Goal: Task Accomplishment & Management: Complete application form

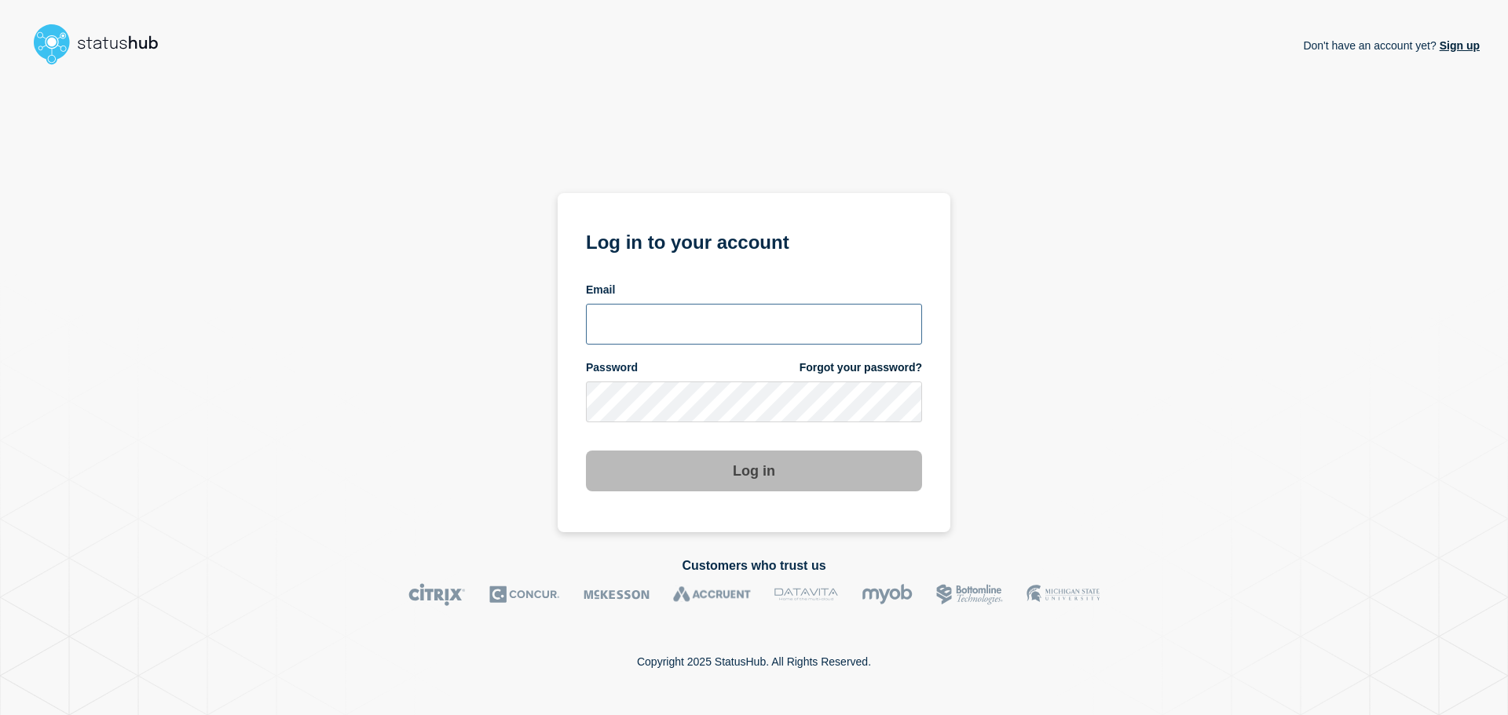
type input "ben.velasco@conexon.us"
click at [792, 328] on input "ben.velasco@conexon.us" at bounding box center [754, 324] width 336 height 41
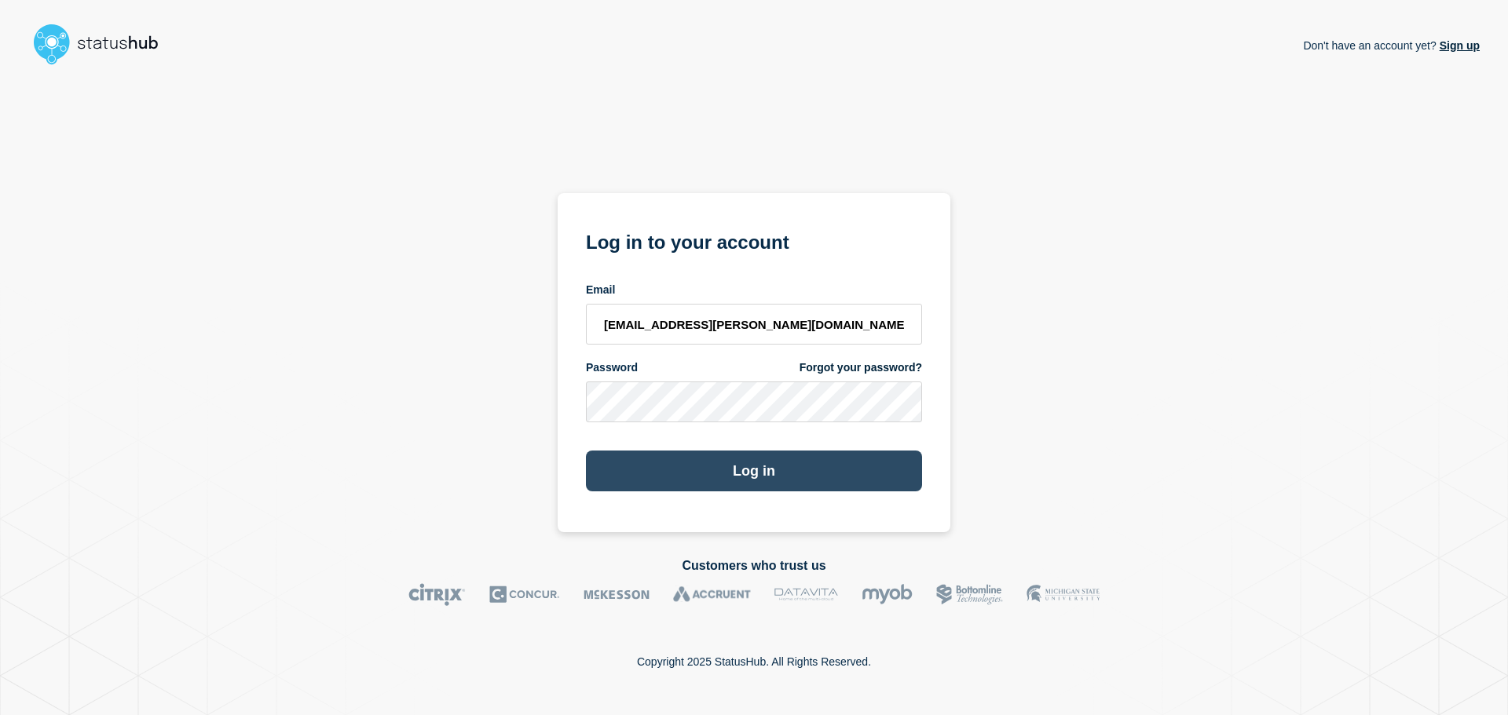
click at [810, 464] on button "Log in" at bounding box center [754, 471] width 336 height 41
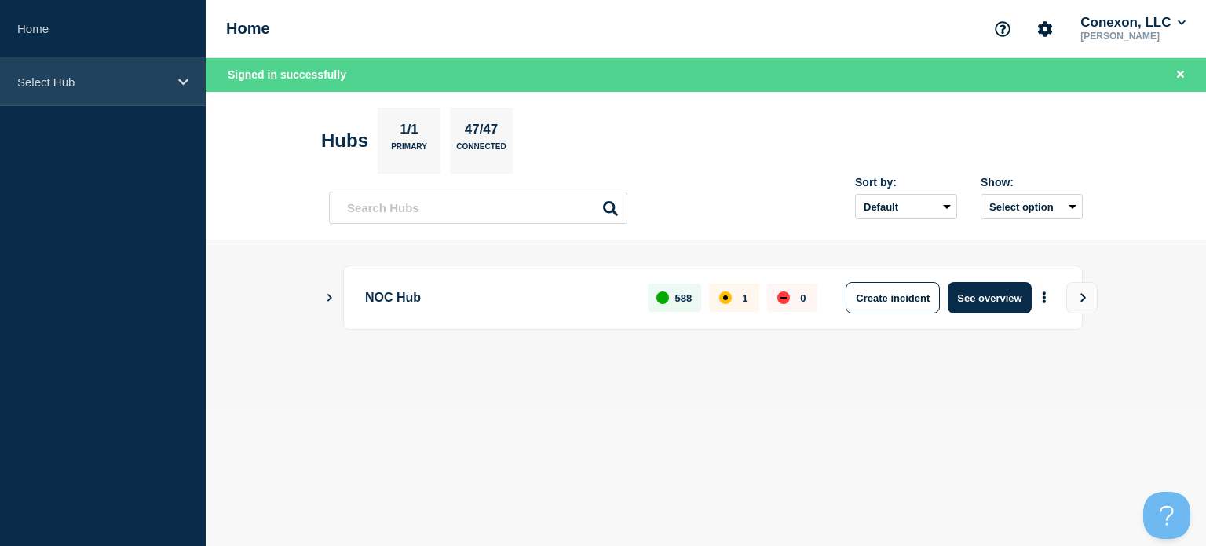
click at [91, 93] on div "Select Hub" at bounding box center [103, 82] width 206 height 48
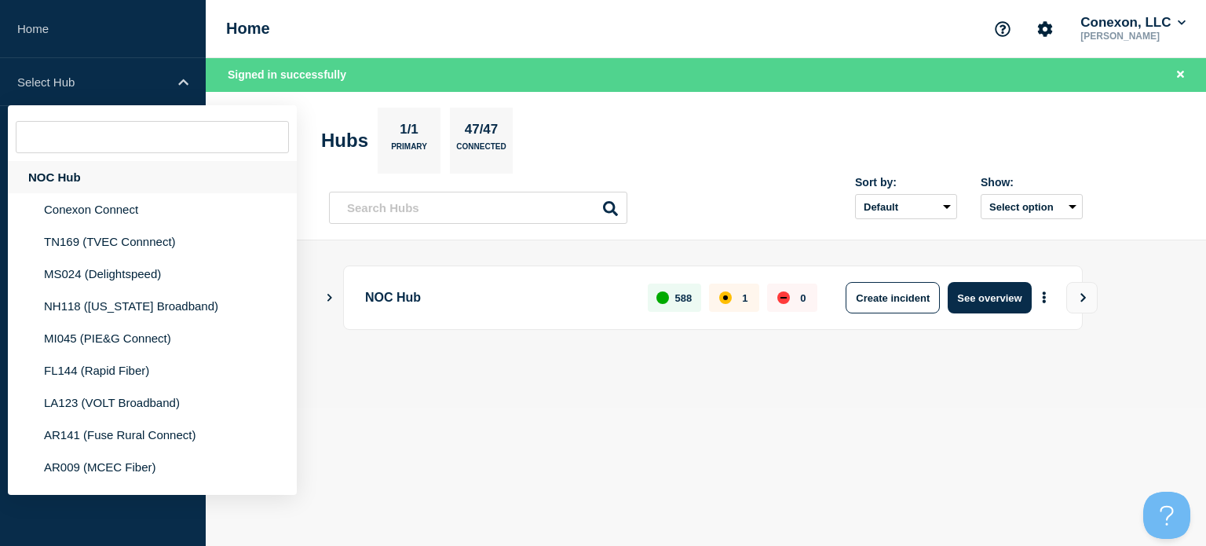
click at [90, 168] on div "NOC Hub" at bounding box center [152, 177] width 289 height 32
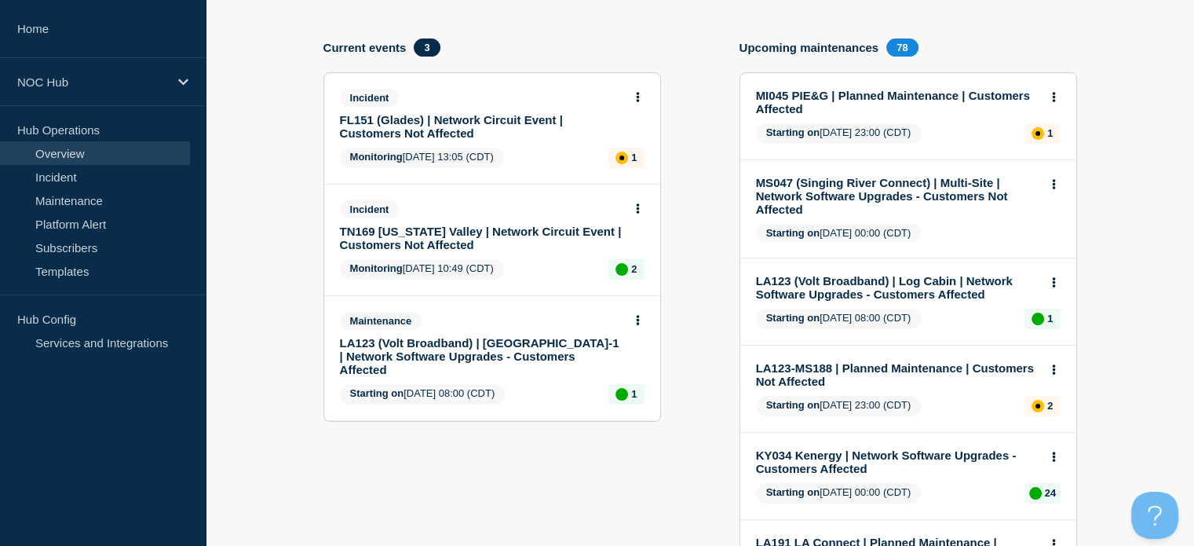
scroll to position [128, 0]
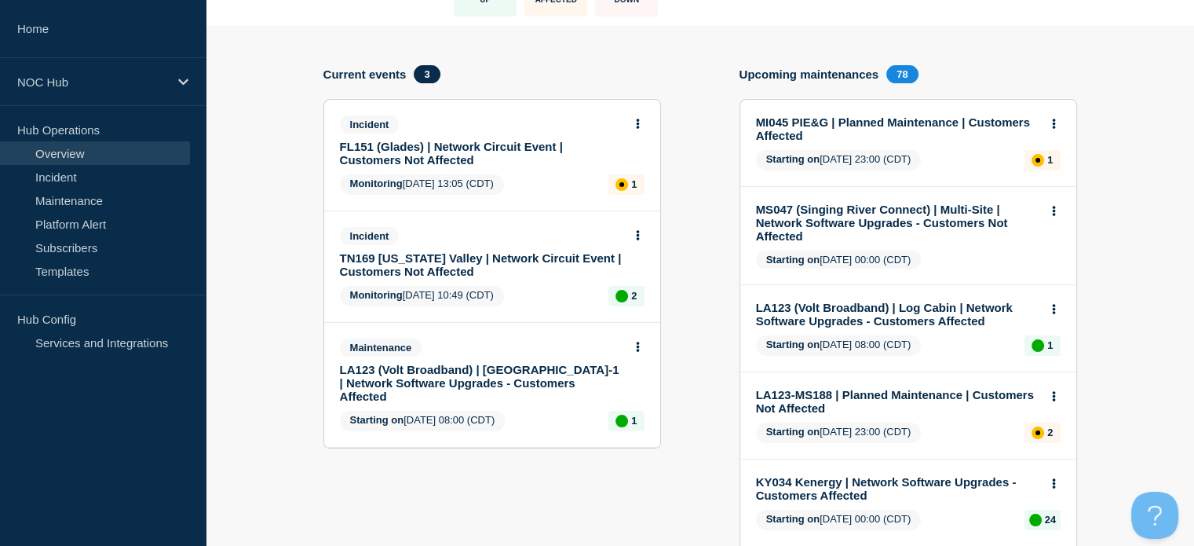
click at [468, 264] on link "TN169 [US_STATE] Valley | Network Circuit Event | Customers Not Affected" at bounding box center [482, 264] width 284 height 27
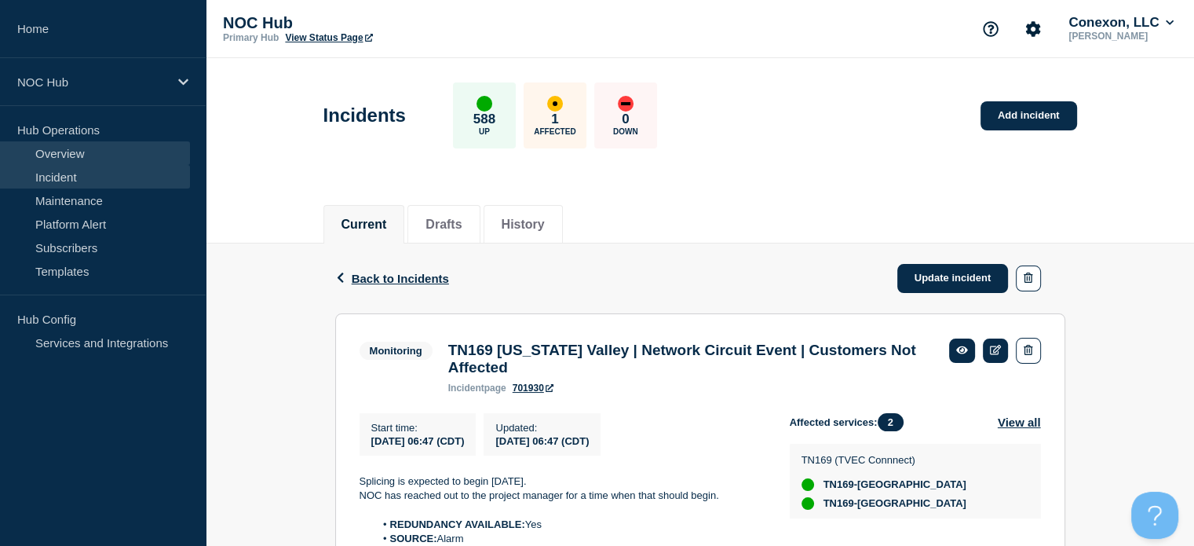
click at [64, 153] on link "Overview" at bounding box center [95, 153] width 190 height 24
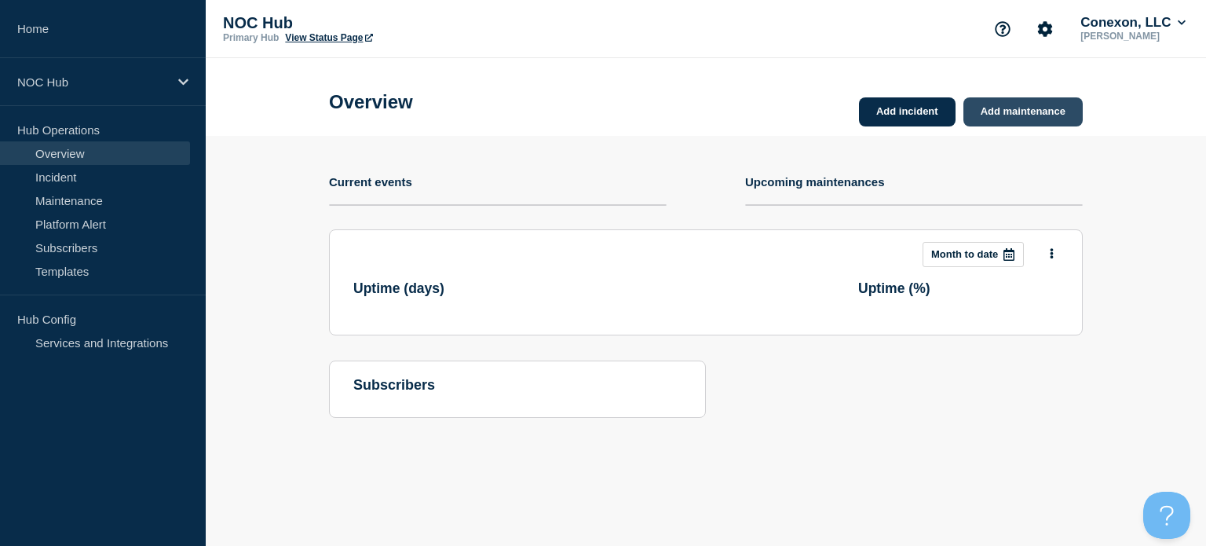
click at [1037, 113] on link "Add maintenance" at bounding box center [1023, 111] width 119 height 29
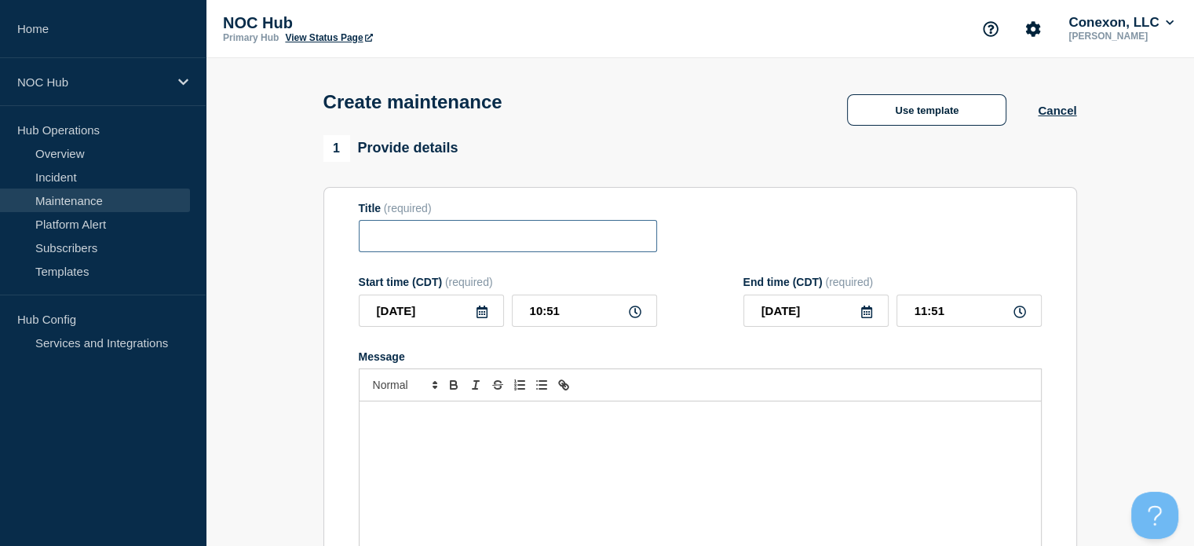
click at [412, 235] on input "Title" at bounding box center [508, 236] width 298 height 32
click at [898, 107] on button "Use template" at bounding box center [926, 109] width 159 height 31
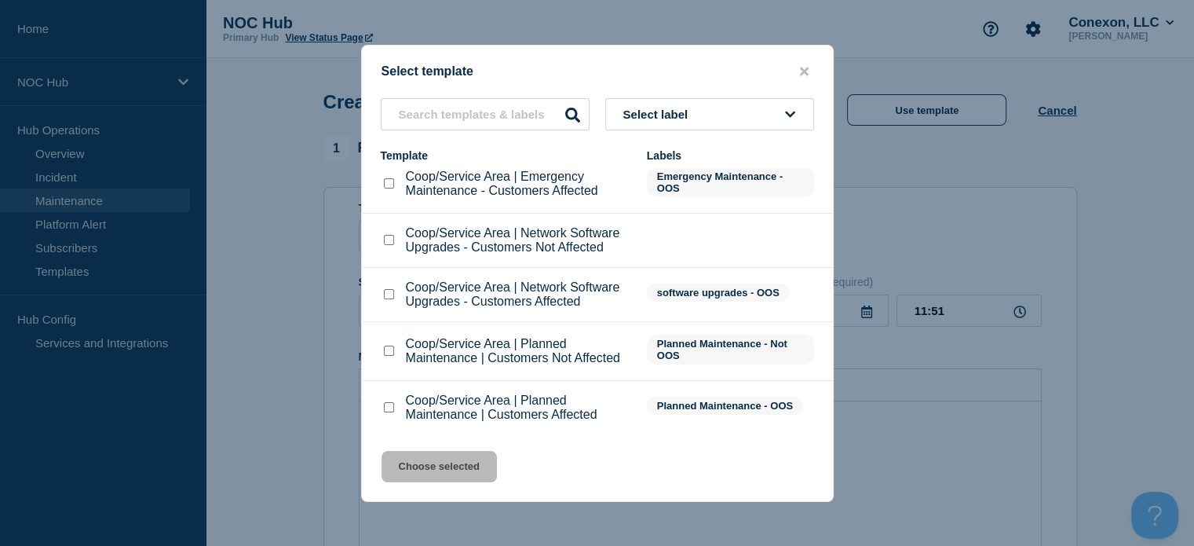
scroll to position [18, 0]
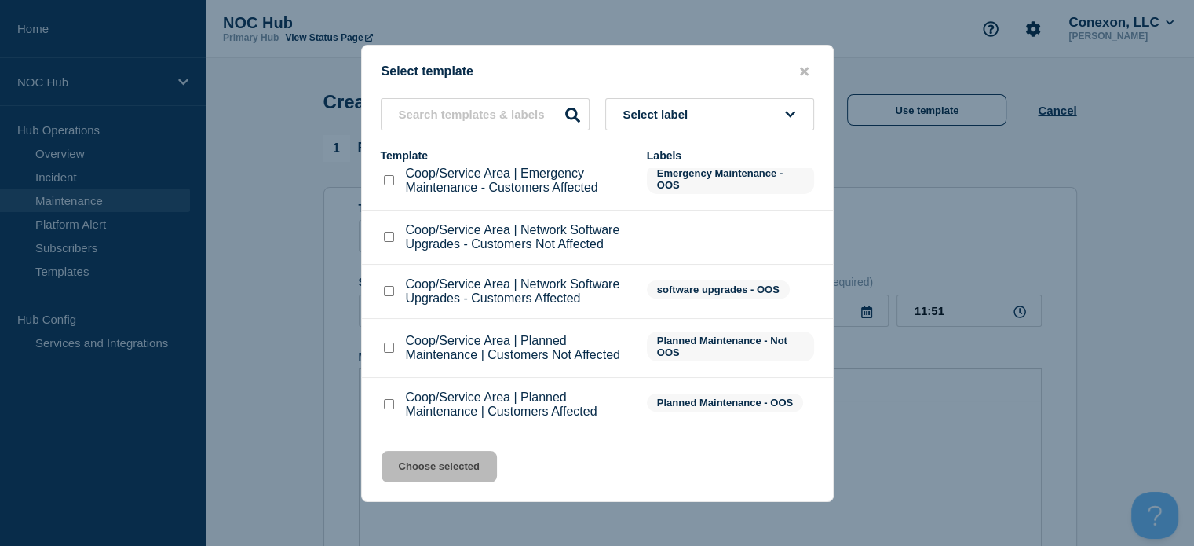
click at [389, 404] on input "Coop/Service Area | Planned Maintenance | Customers Affected checkbox" at bounding box center [389, 404] width 10 height 10
checkbox input "true"
click at [458, 464] on button "Choose selected" at bounding box center [439, 466] width 115 height 31
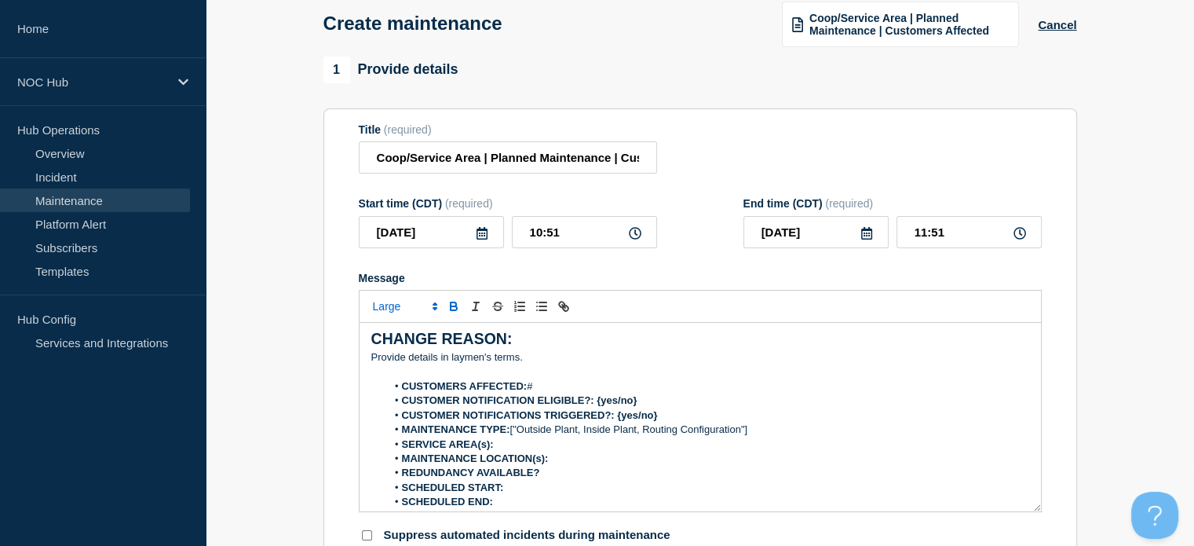
scroll to position [0, 0]
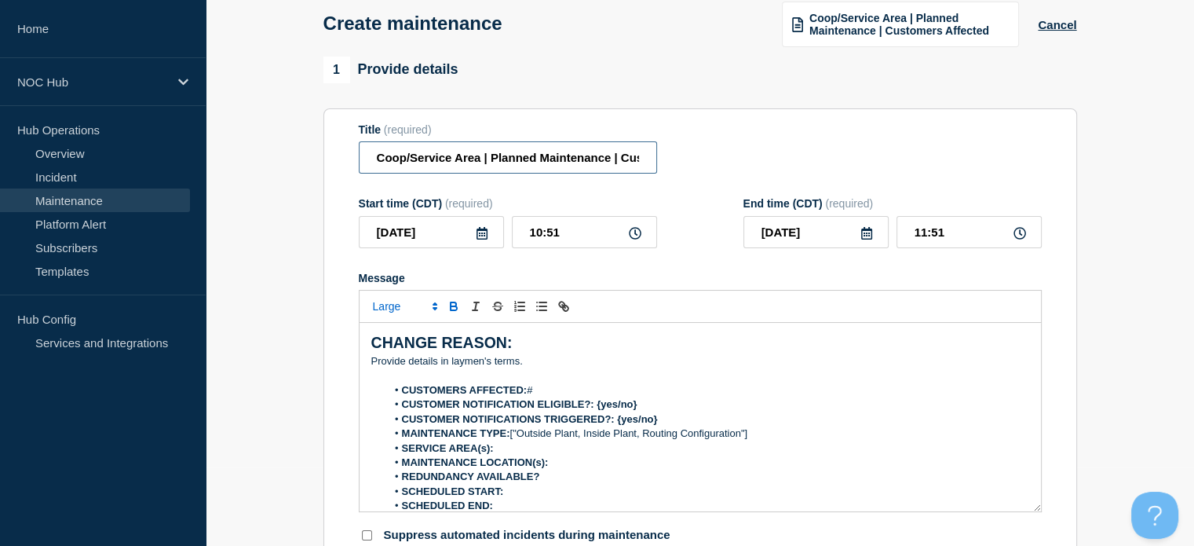
drag, startPoint x: 477, startPoint y: 160, endPoint x: 342, endPoint y: 160, distance: 135.9
click at [342, 160] on section "Title (required) Coop/Service Area | Planned Maintenance | Customers Affected S…" at bounding box center [701, 333] width 754 height 450
type input "GA099 SouthernRivers | Planned Maintenance | Customers Affected"
click at [446, 241] on input "[DATE]" at bounding box center [431, 232] width 145 height 32
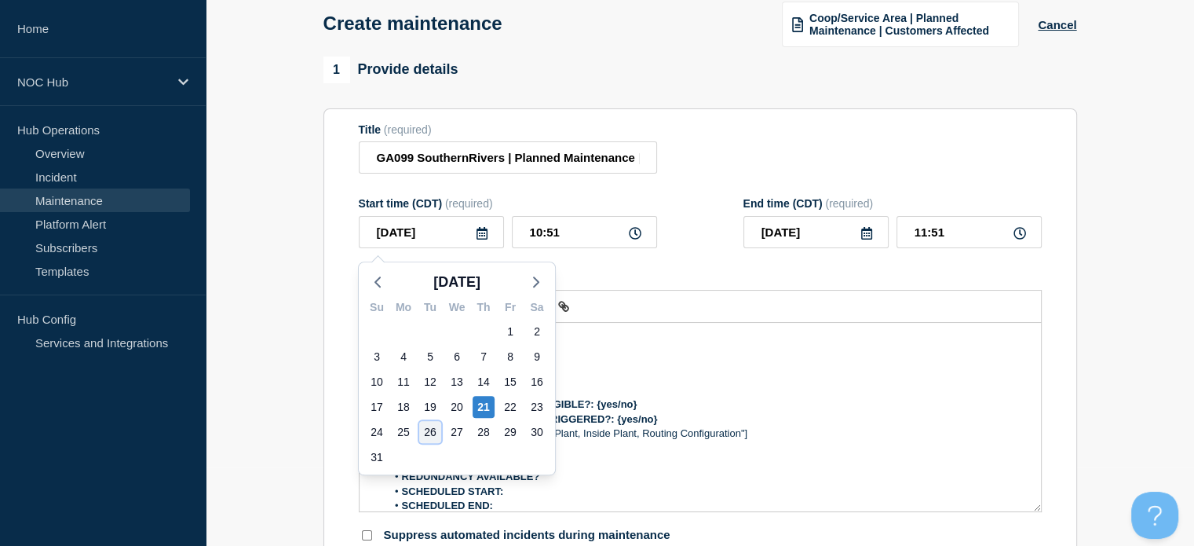
click at [437, 437] on div "26" at bounding box center [430, 432] width 22 height 22
type input "[DATE]"
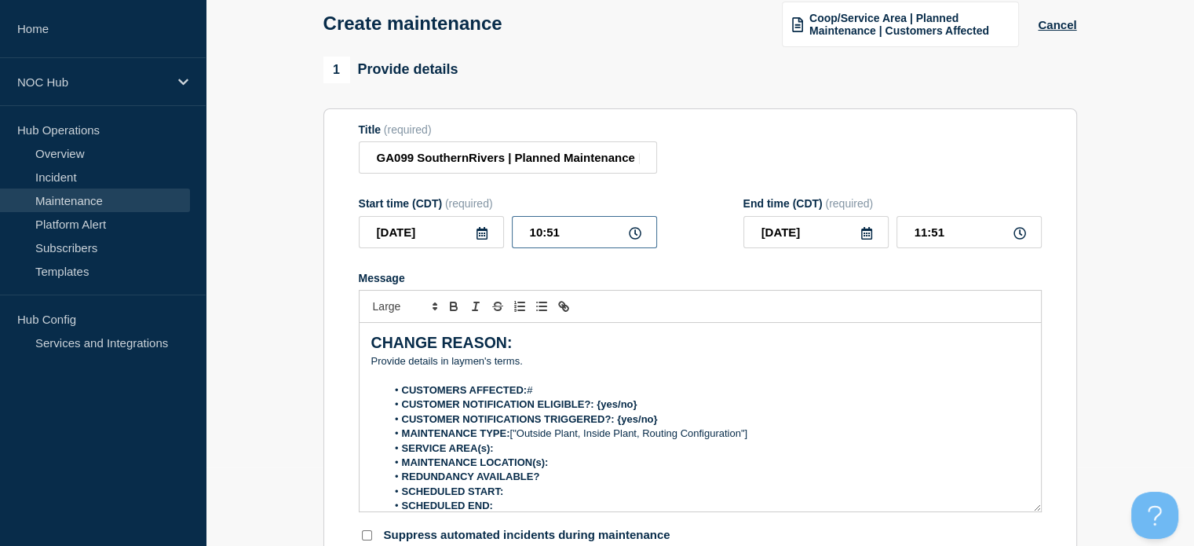
drag, startPoint x: 584, startPoint y: 241, endPoint x: 503, endPoint y: 239, distance: 80.9
click at [503, 239] on div "[DATE] 10:51" at bounding box center [508, 232] width 298 height 32
type input "22:00"
type input "02:00"
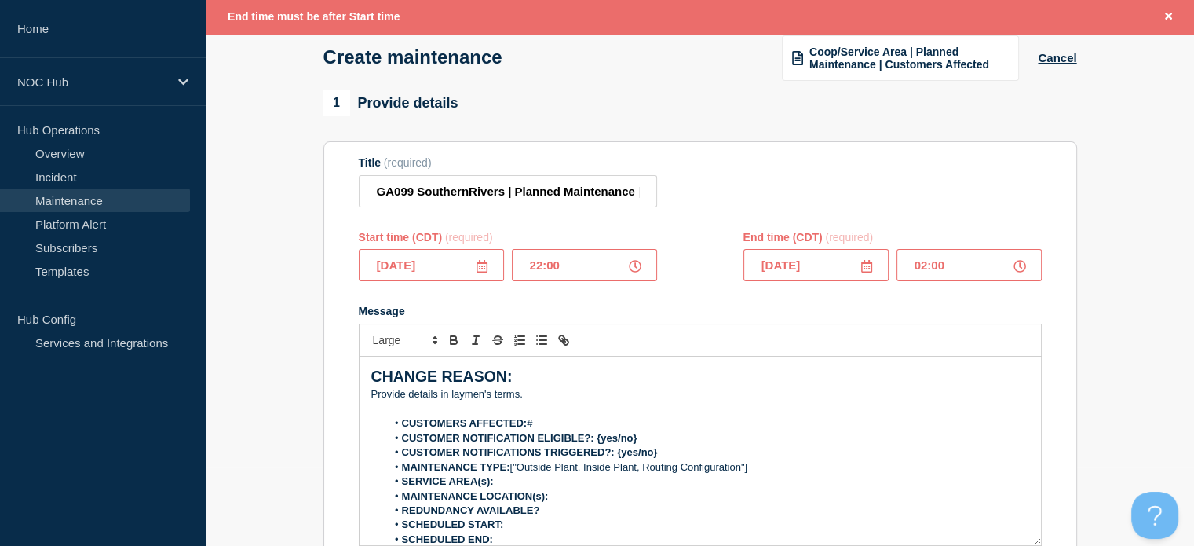
scroll to position [112, 0]
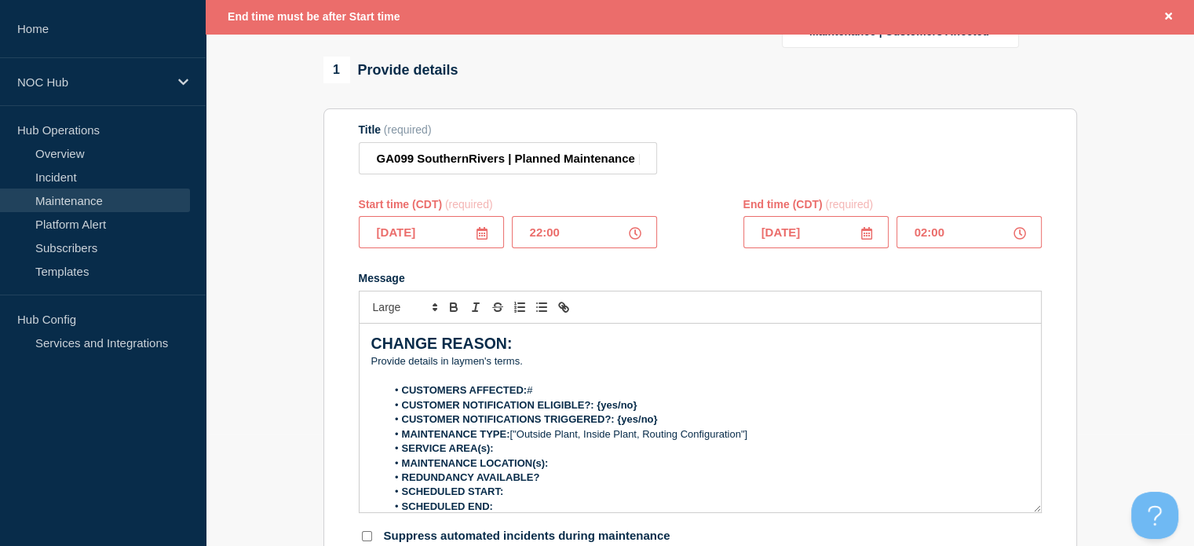
click at [842, 243] on input "[DATE]" at bounding box center [816, 232] width 145 height 32
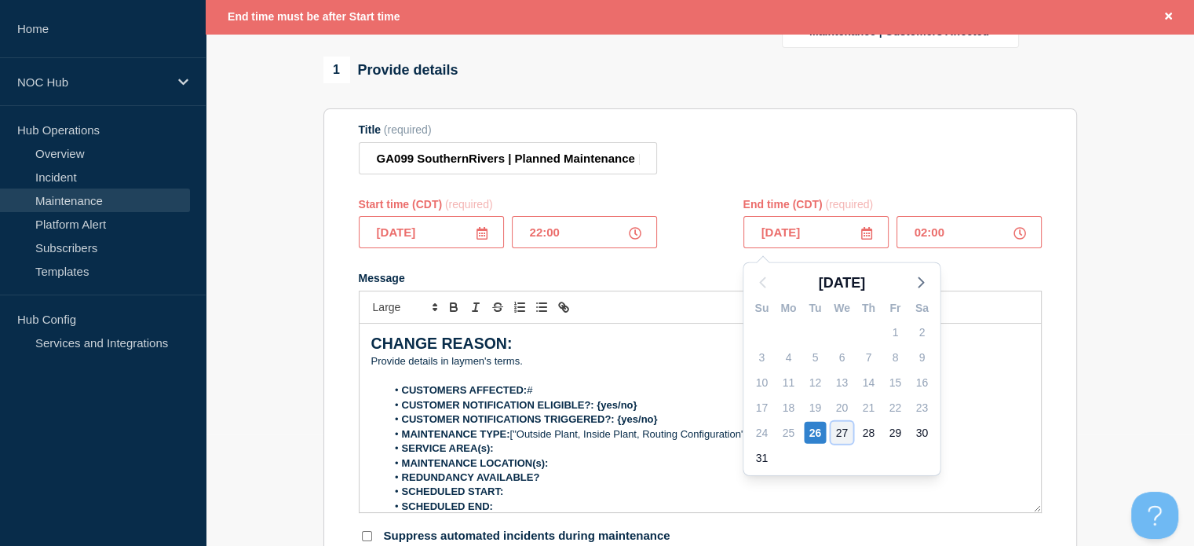
click at [849, 439] on div "27" at bounding box center [842, 433] width 22 height 22
type input "[DATE]"
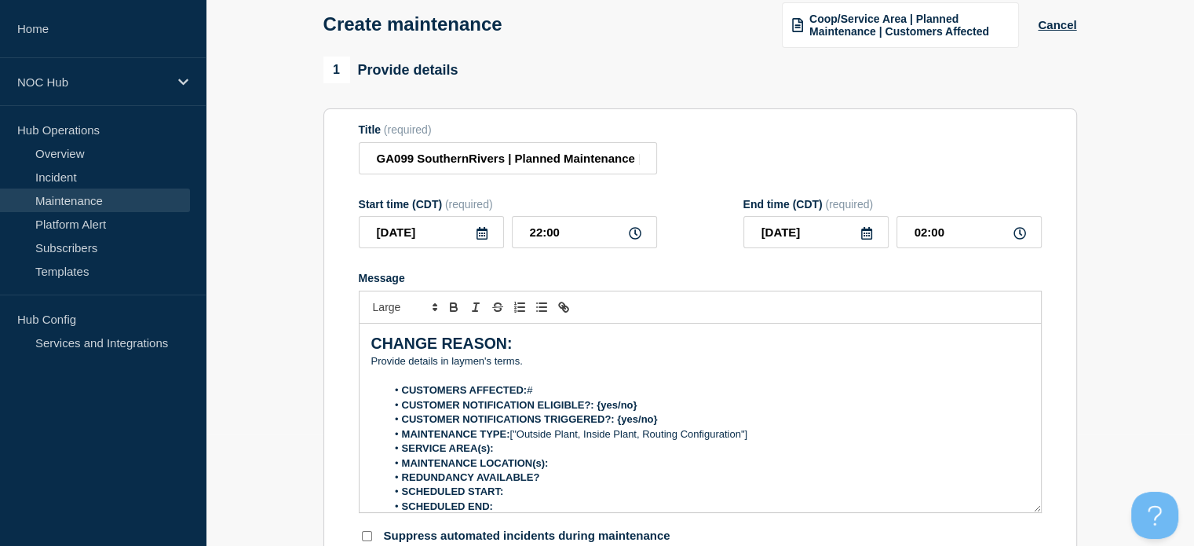
scroll to position [79, 0]
click at [785, 139] on div "Title (required) GA099 SouthernRivers | Planned Maintenance | Customers Affected" at bounding box center [700, 148] width 683 height 51
drag, startPoint x: 556, startPoint y: 367, endPoint x: 305, endPoint y: 302, distance: 258.9
drag, startPoint x: 528, startPoint y: 370, endPoint x: 324, endPoint y: 324, distance: 208.4
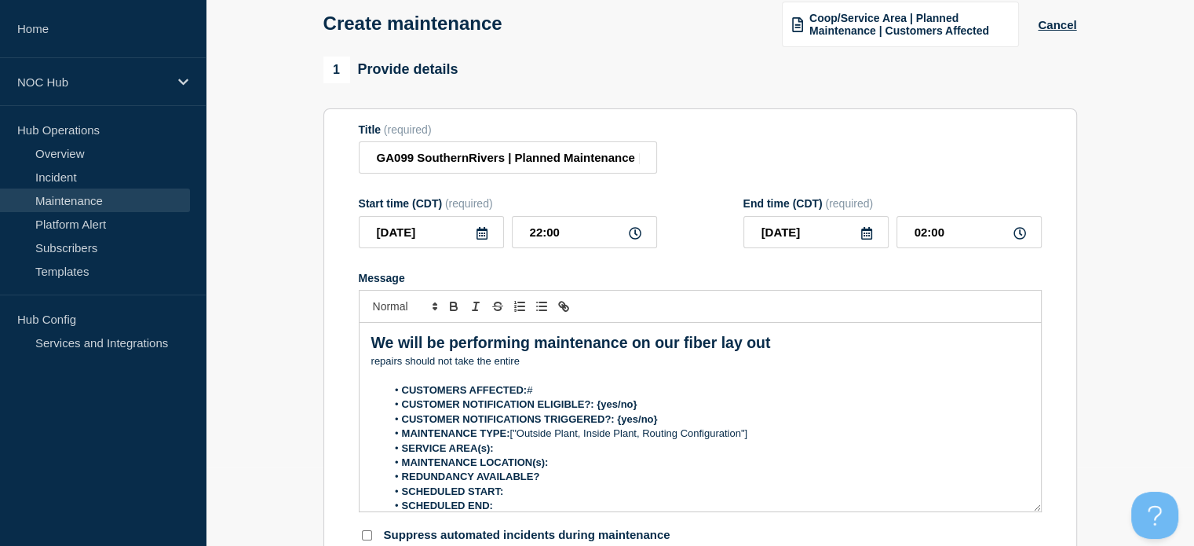
click at [324, 324] on section "Title (required) GA099 SouthernRivers | Planned Maintenance | Customers Affecte…" at bounding box center [701, 333] width 754 height 450
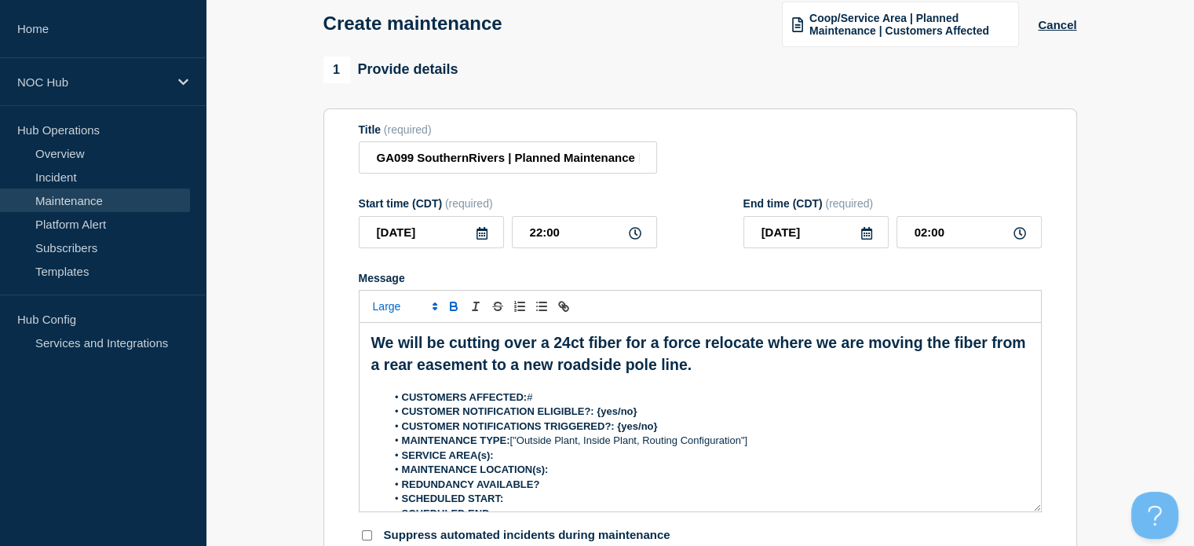
click at [388, 309] on span "Font size" at bounding box center [404, 306] width 77 height 19
click at [397, 350] on span "submenu" at bounding box center [404, 349] width 63 height 20
click at [451, 306] on icon "Toggle bold text" at bounding box center [453, 304] width 5 height 4
drag, startPoint x: 639, startPoint y: 372, endPoint x: 363, endPoint y: 336, distance: 278.8
click at [363, 336] on div "We will be cutting over a 24ct fiber for a force relocate where we are moving t…" at bounding box center [701, 417] width 682 height 188
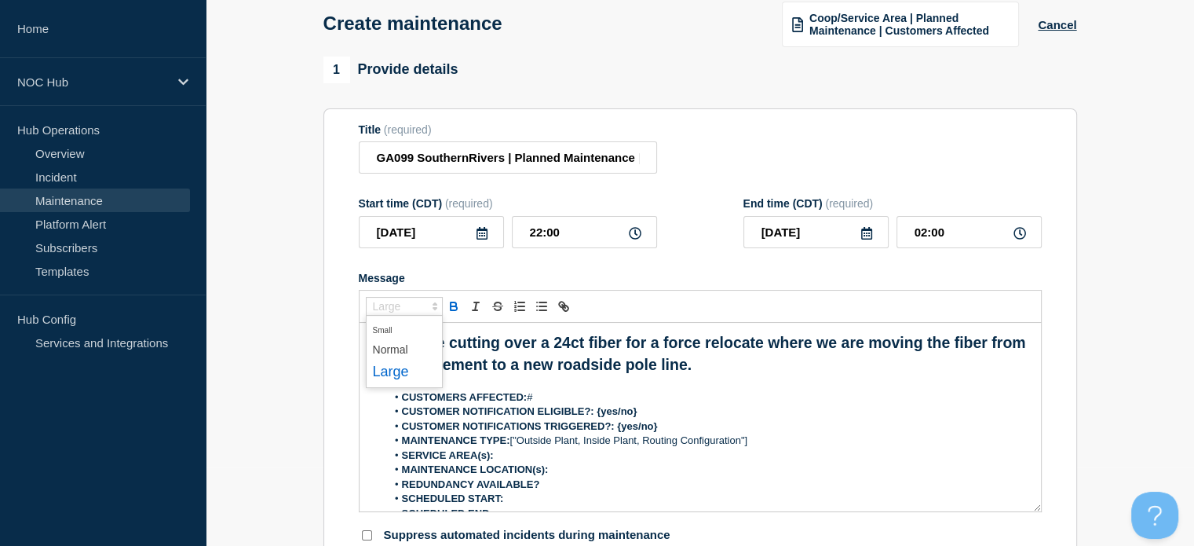
click at [394, 312] on span "Font size" at bounding box center [404, 306] width 77 height 19
click at [404, 358] on span "submenu" at bounding box center [404, 349] width 63 height 20
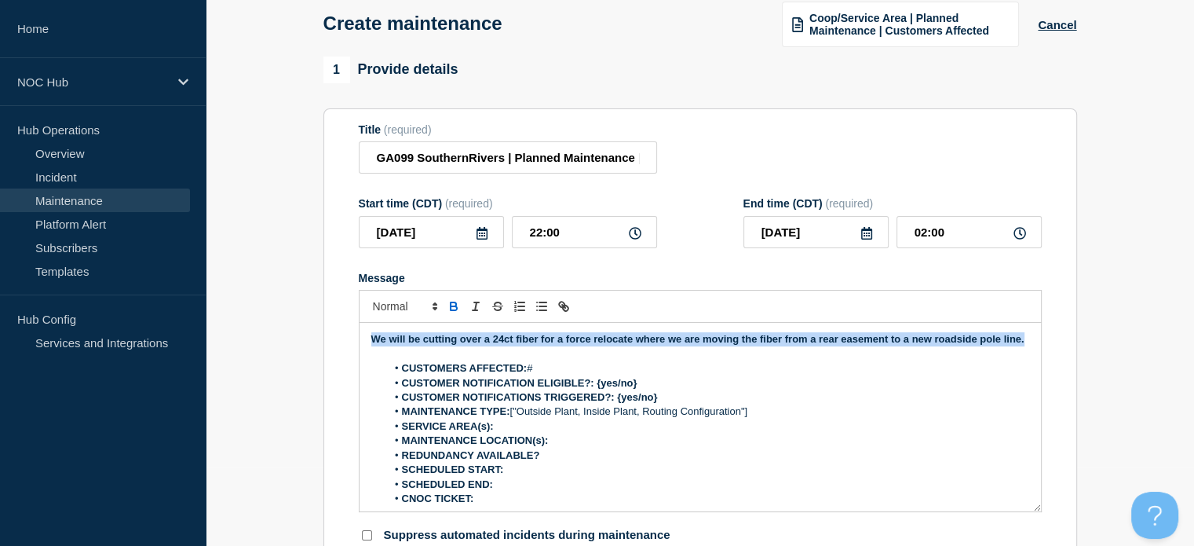
click at [447, 313] on icon "Toggle bold text" at bounding box center [454, 306] width 14 height 14
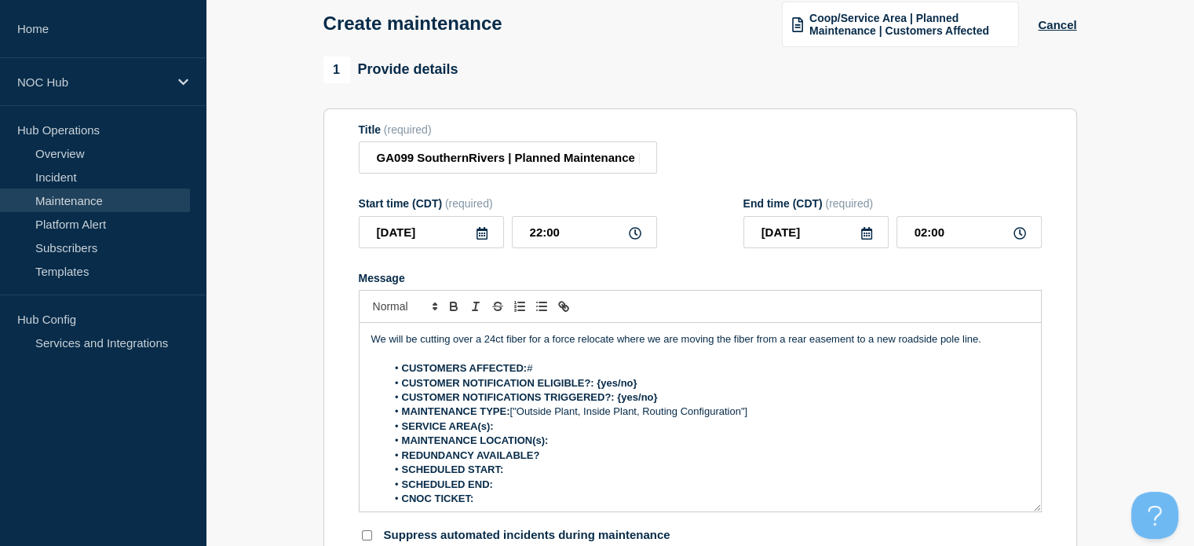
click at [554, 375] on li "CUSTOMERS AFFECTED: #" at bounding box center [707, 368] width 643 height 14
drag, startPoint x: 654, startPoint y: 384, endPoint x: 598, endPoint y: 389, distance: 56.7
click at [598, 389] on li "CUSTOMER NOTIFICATION ELIGIBLE?: {yes/no}" at bounding box center [707, 383] width 643 height 14
drag, startPoint x: 685, startPoint y: 400, endPoint x: 631, endPoint y: 390, distance: 54.4
click at [615, 404] on li "CUSTOMER NOTIFICATIONS TRIGGERED?: {yes/no}" at bounding box center [707, 397] width 643 height 14
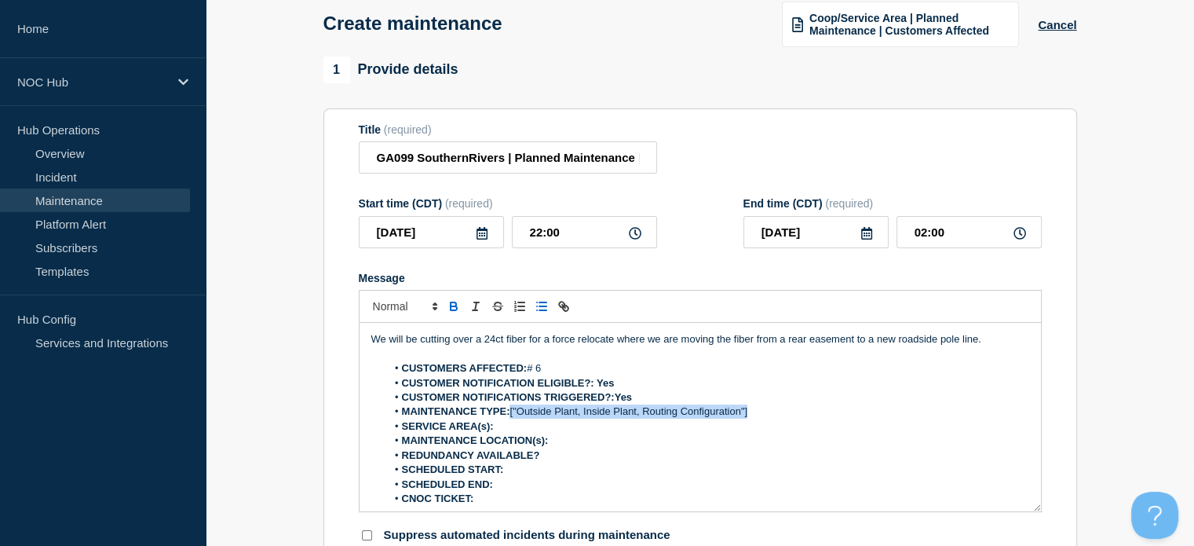
drag, startPoint x: 759, startPoint y: 420, endPoint x: 513, endPoint y: 423, distance: 246.6
click at [513, 419] on li "MAINTENANCE TYPE: ["Outside Plant, Inside Plant, Routing Configuration"]" at bounding box center [707, 411] width 643 height 14
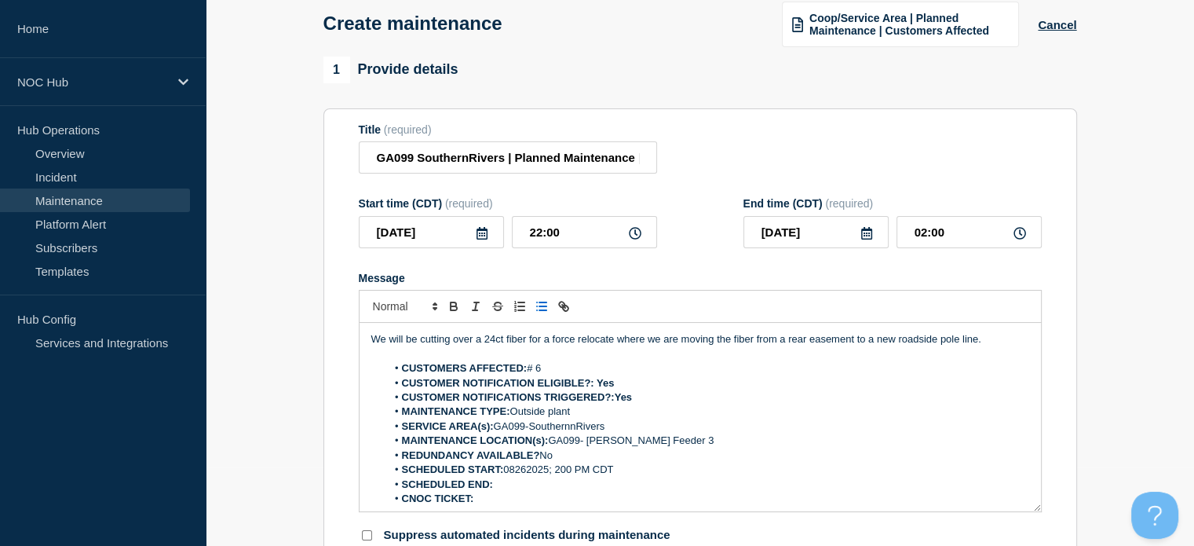
click at [507, 486] on li "SCHEDULED END:" at bounding box center [707, 484] width 643 height 14
click at [756, 130] on div "Title (required) GA099 SouthernRivers | Planned Maintenance | Customers Affected" at bounding box center [700, 148] width 683 height 51
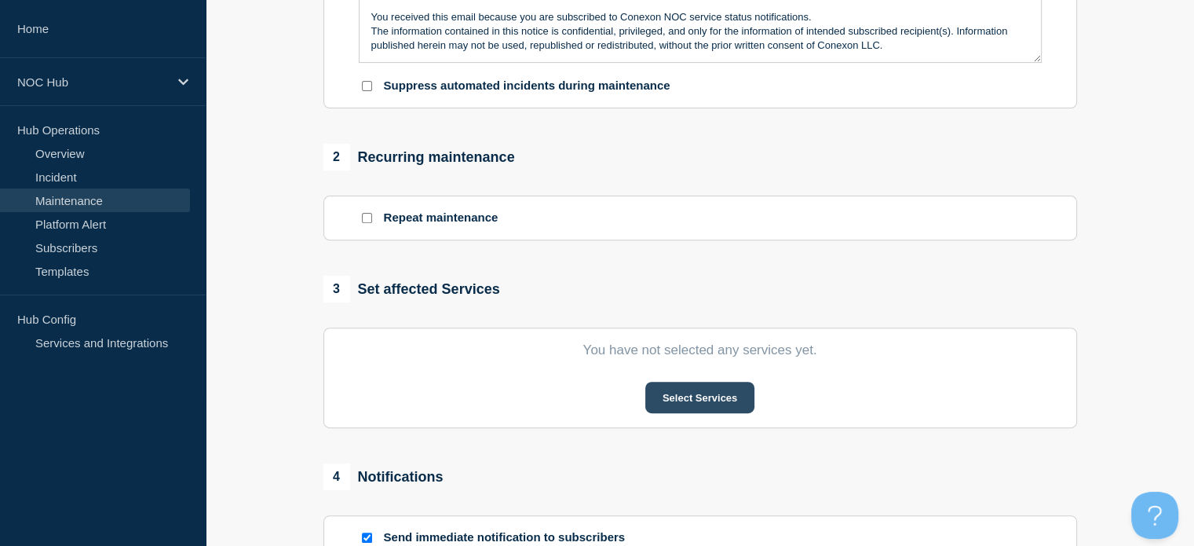
scroll to position [550, 0]
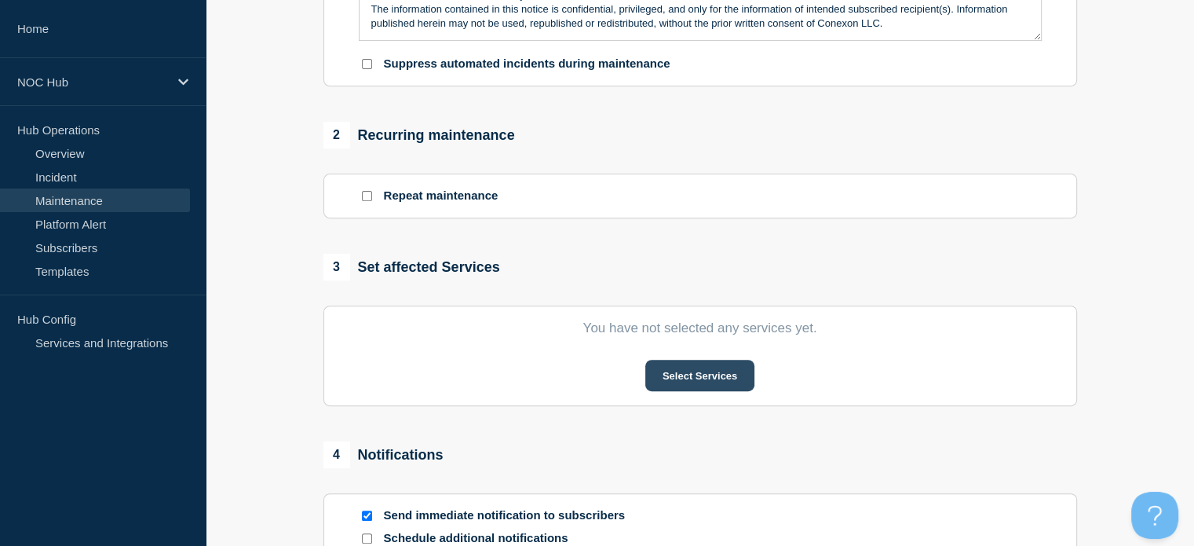
click at [712, 389] on button "Select Services" at bounding box center [700, 375] width 109 height 31
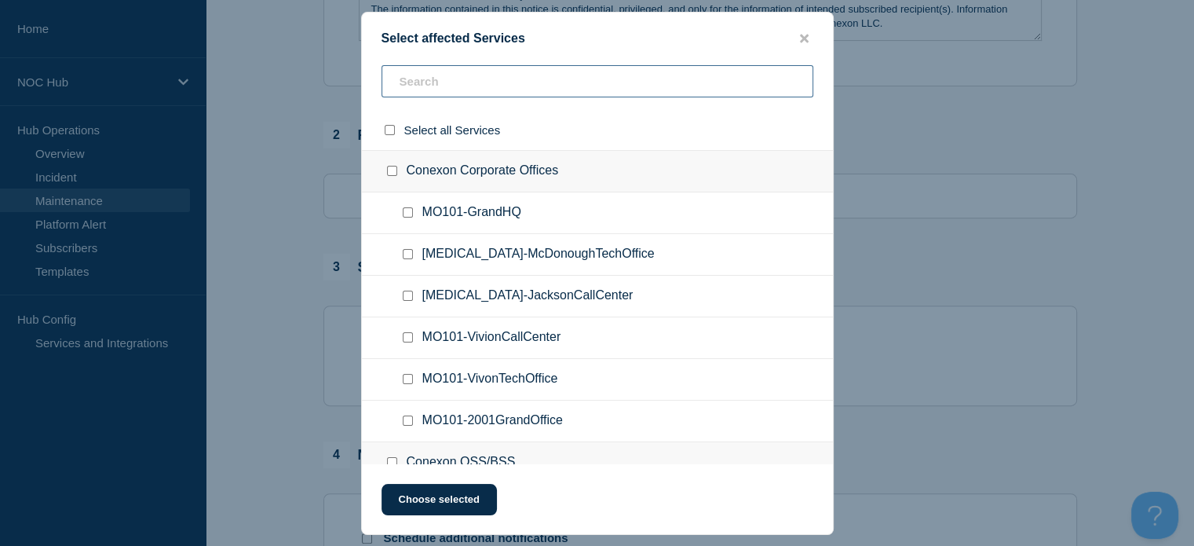
click at [457, 75] on input "text" at bounding box center [598, 81] width 432 height 32
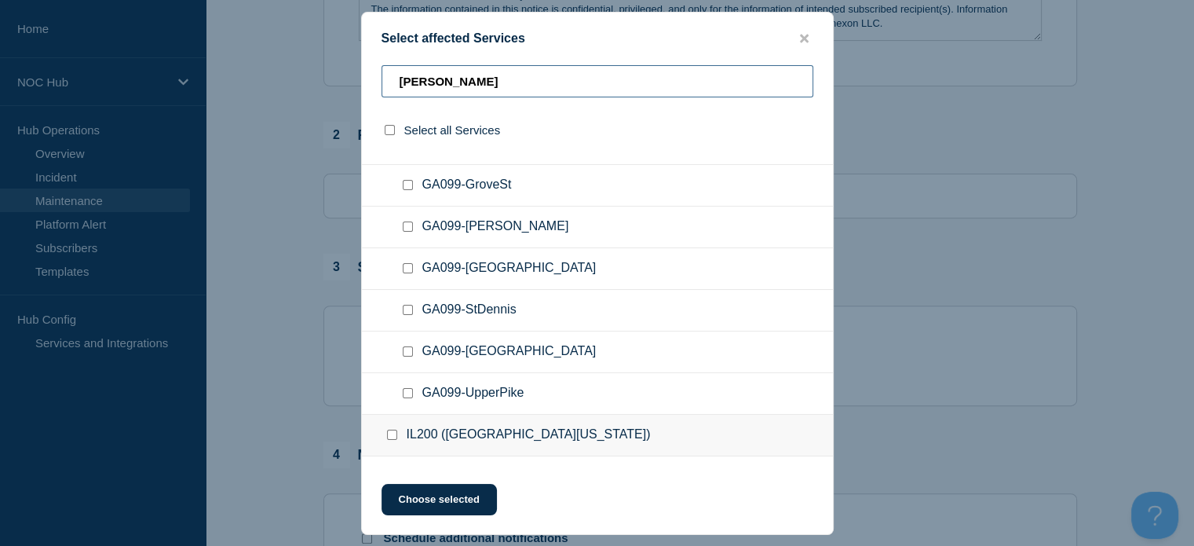
scroll to position [157, 0]
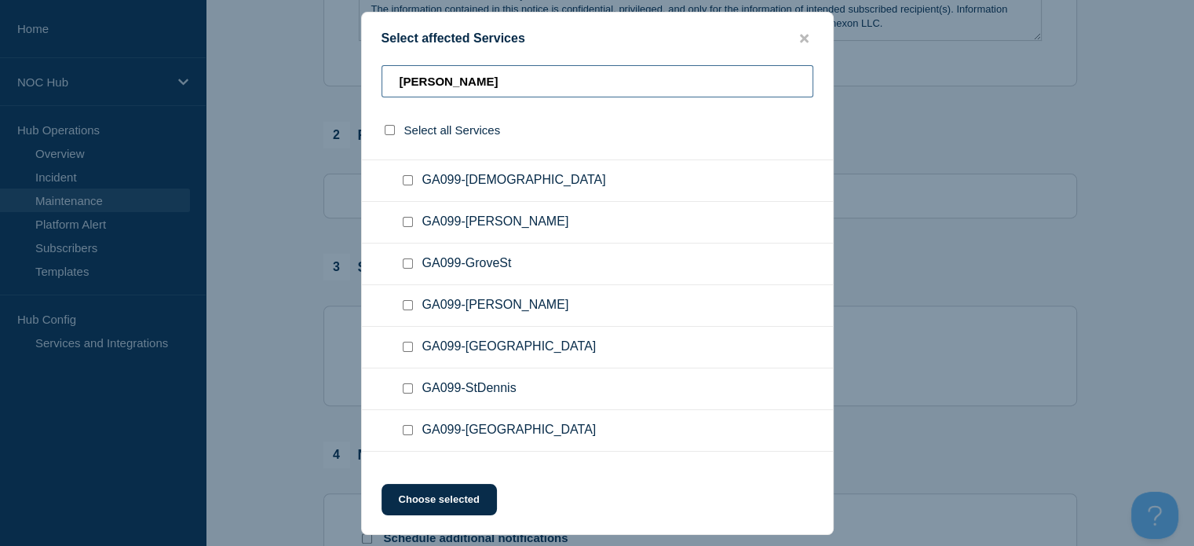
type input "[PERSON_NAME]"
click at [404, 304] on input "GA099-Milner checkbox" at bounding box center [408, 305] width 10 height 10
checkbox input "true"
click at [440, 503] on button "Choose selected" at bounding box center [439, 499] width 115 height 31
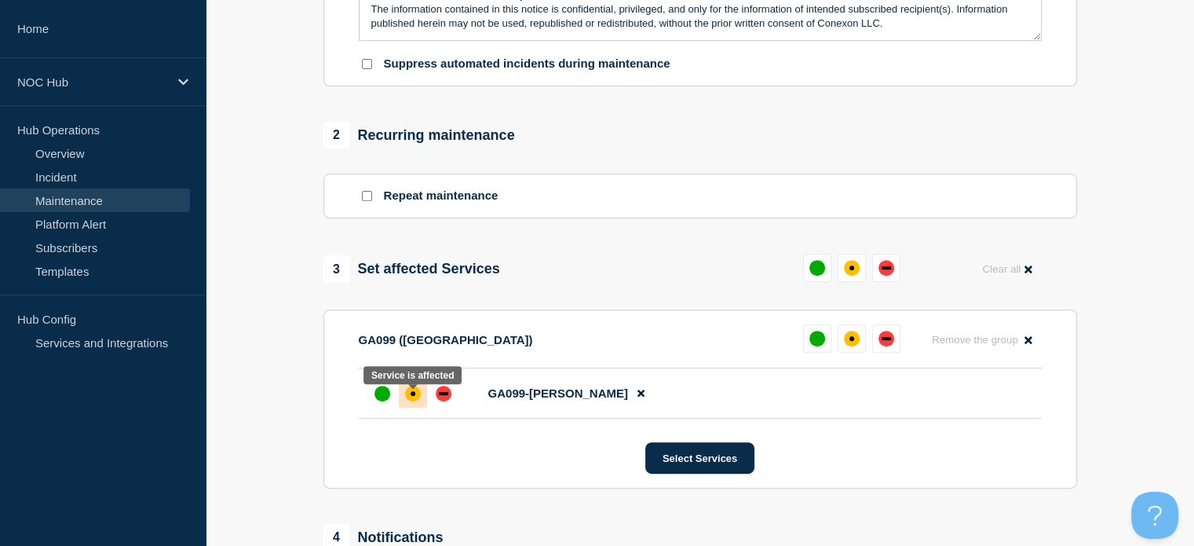
click at [411, 408] on div at bounding box center [413, 393] width 28 height 28
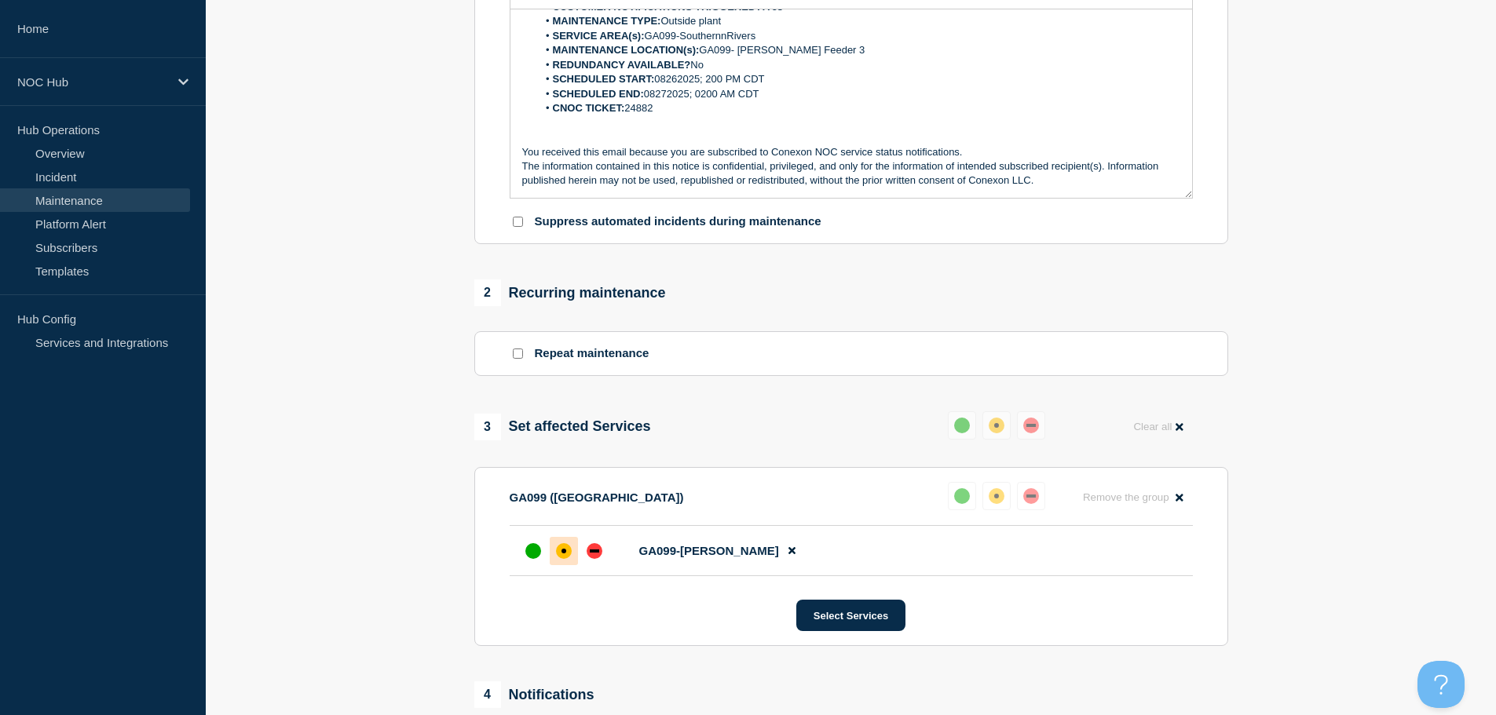
scroll to position [393, 0]
click at [876, 624] on button "Select Services" at bounding box center [850, 614] width 109 height 31
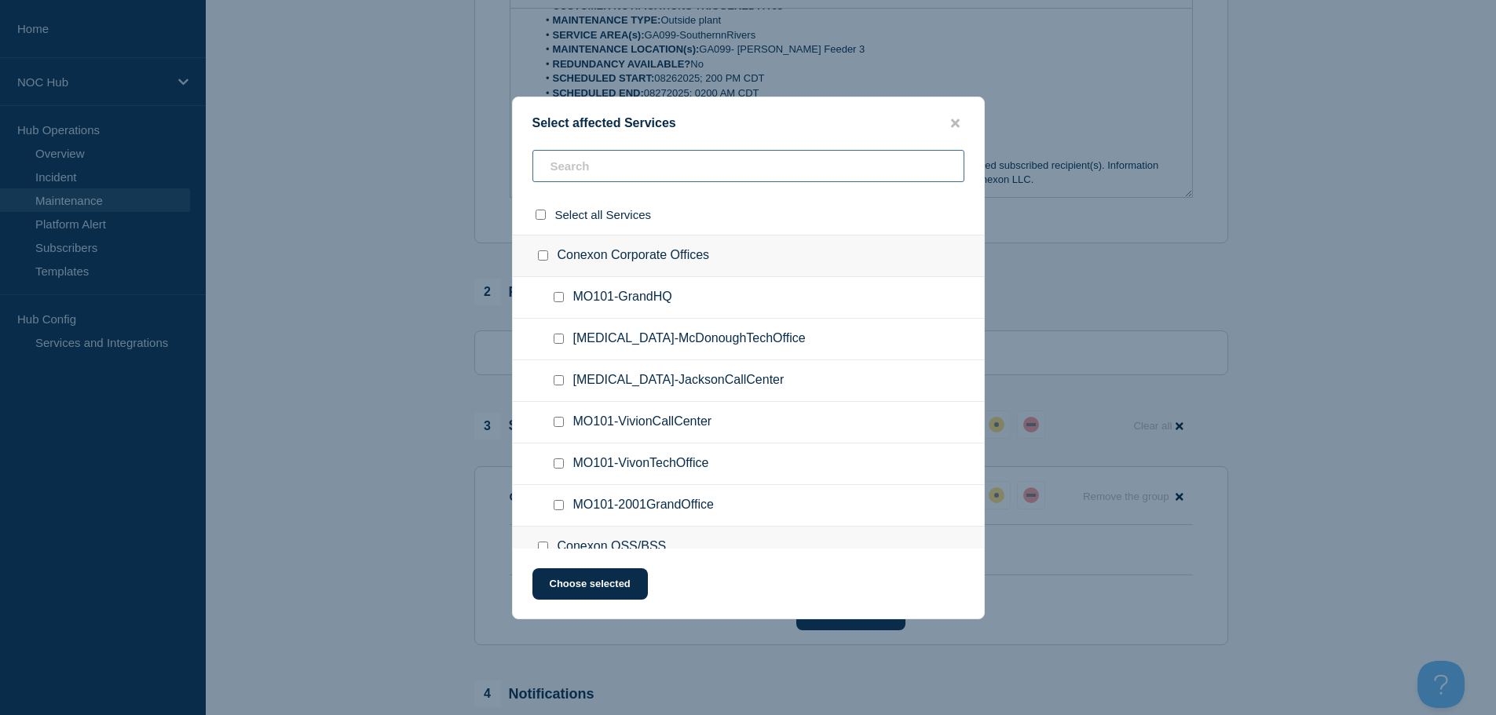
click at [670, 166] on input "text" at bounding box center [748, 166] width 432 height 32
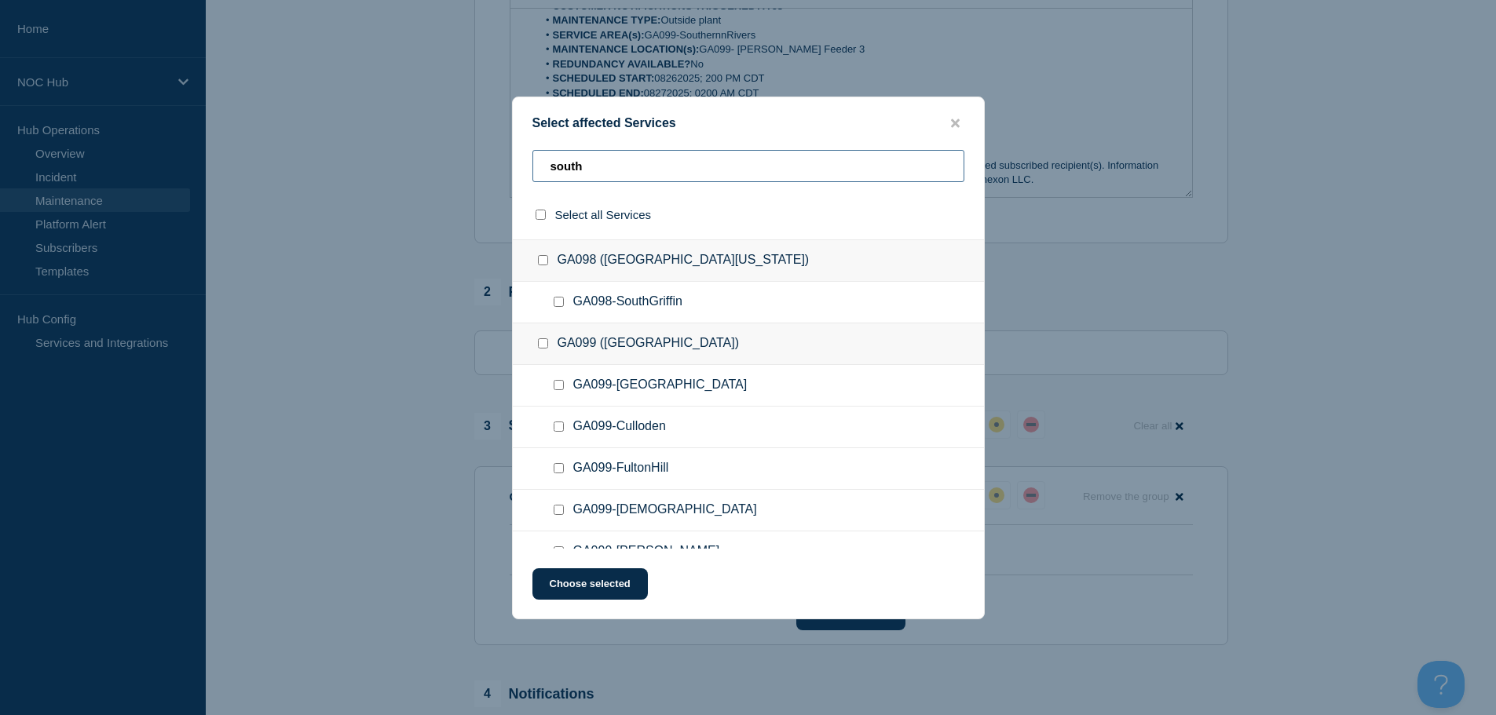
scroll to position [157, 0]
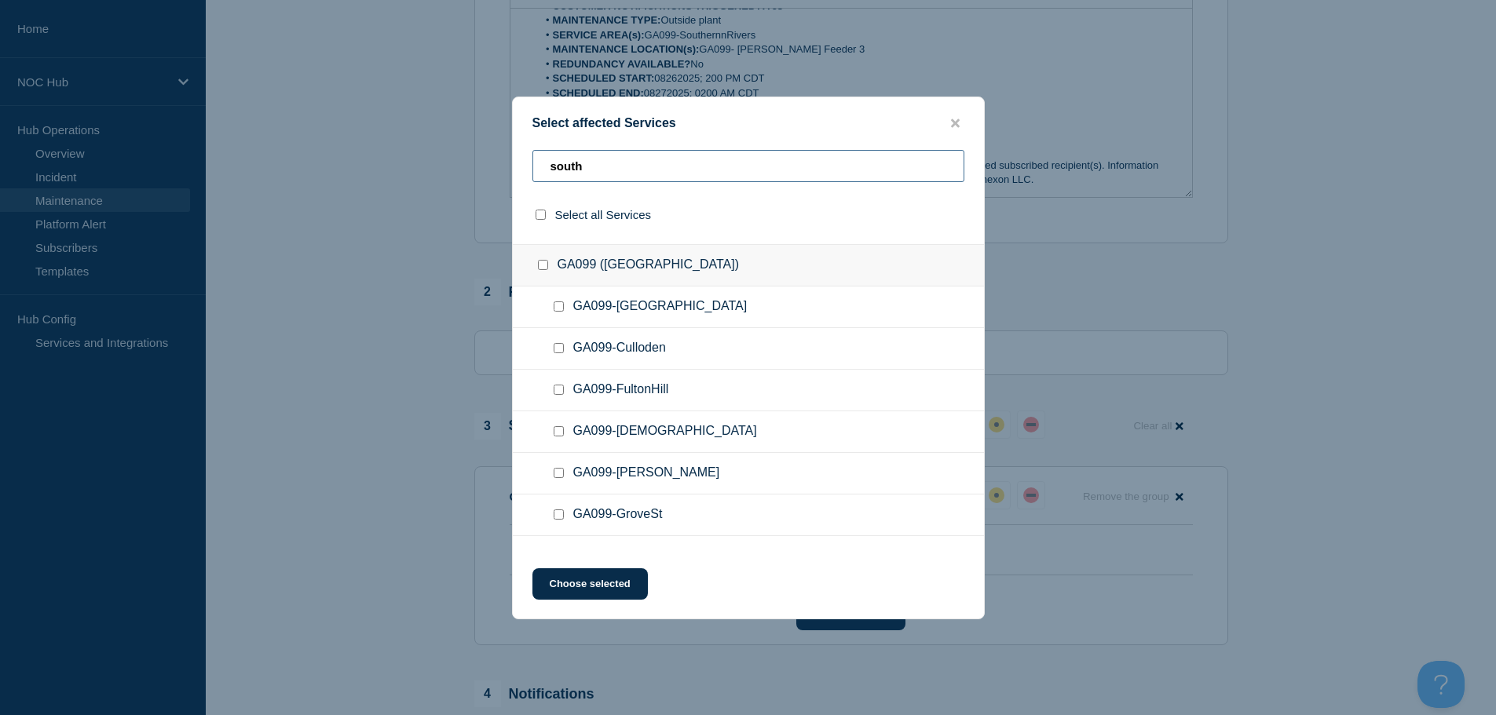
type input "south"
click at [410, 426] on div at bounding box center [748, 357] width 1496 height 715
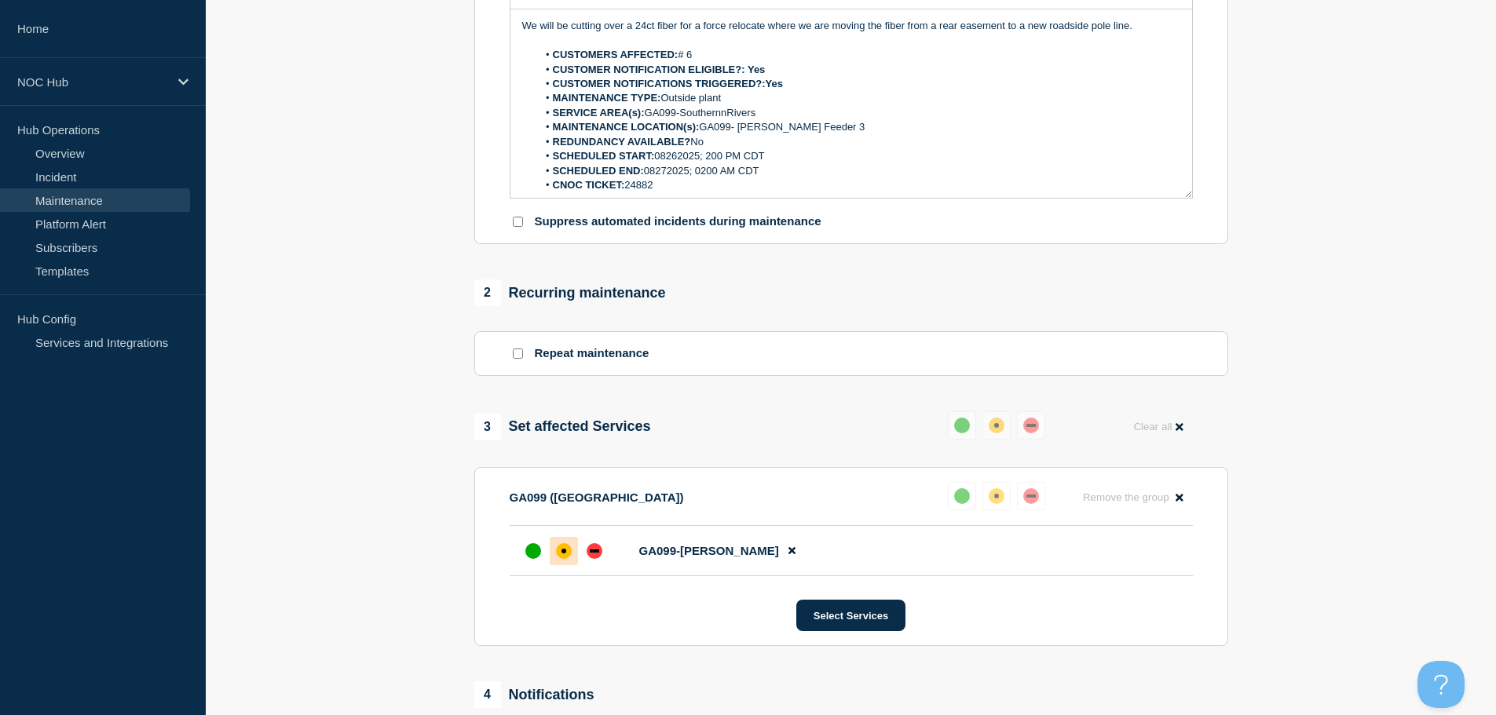
scroll to position [393, 0]
click at [588, 540] on div at bounding box center [594, 550] width 28 height 28
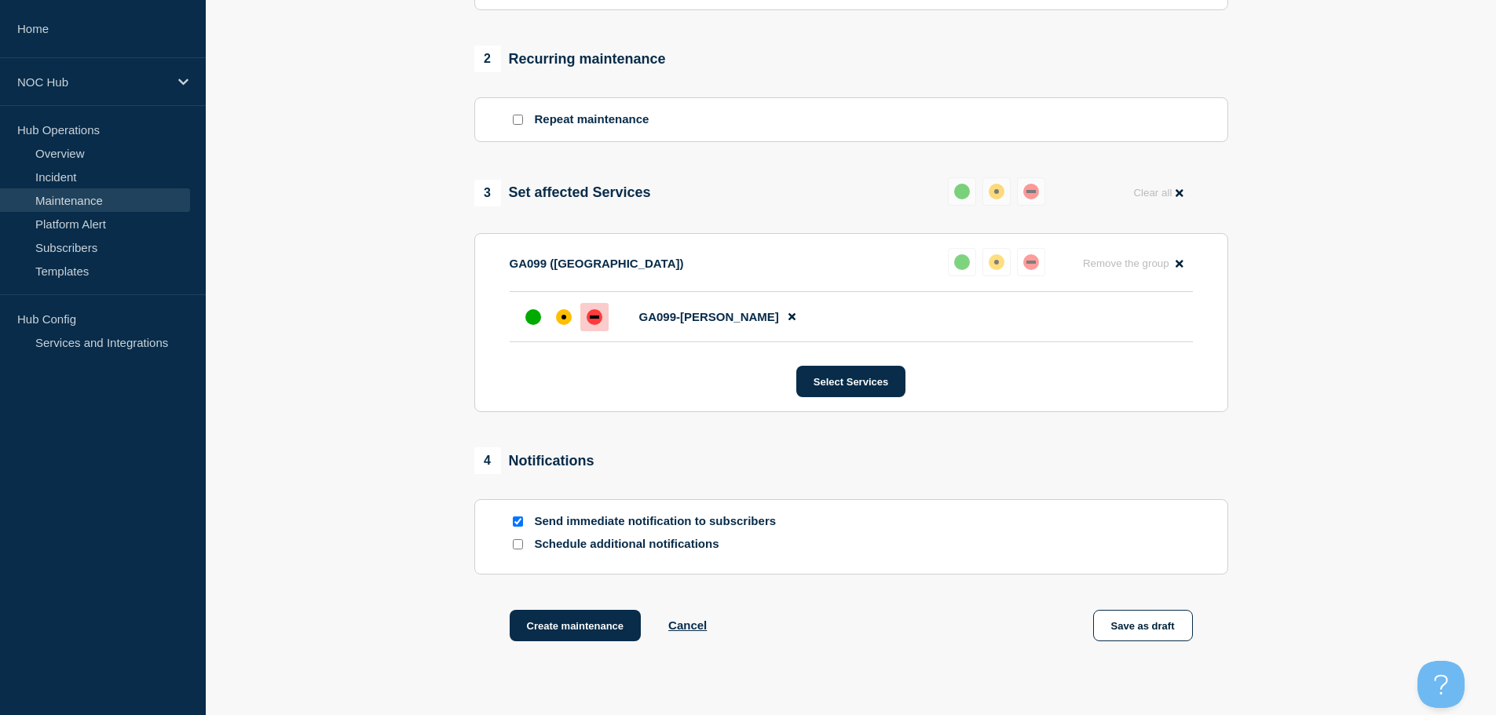
scroll to position [707, 0]
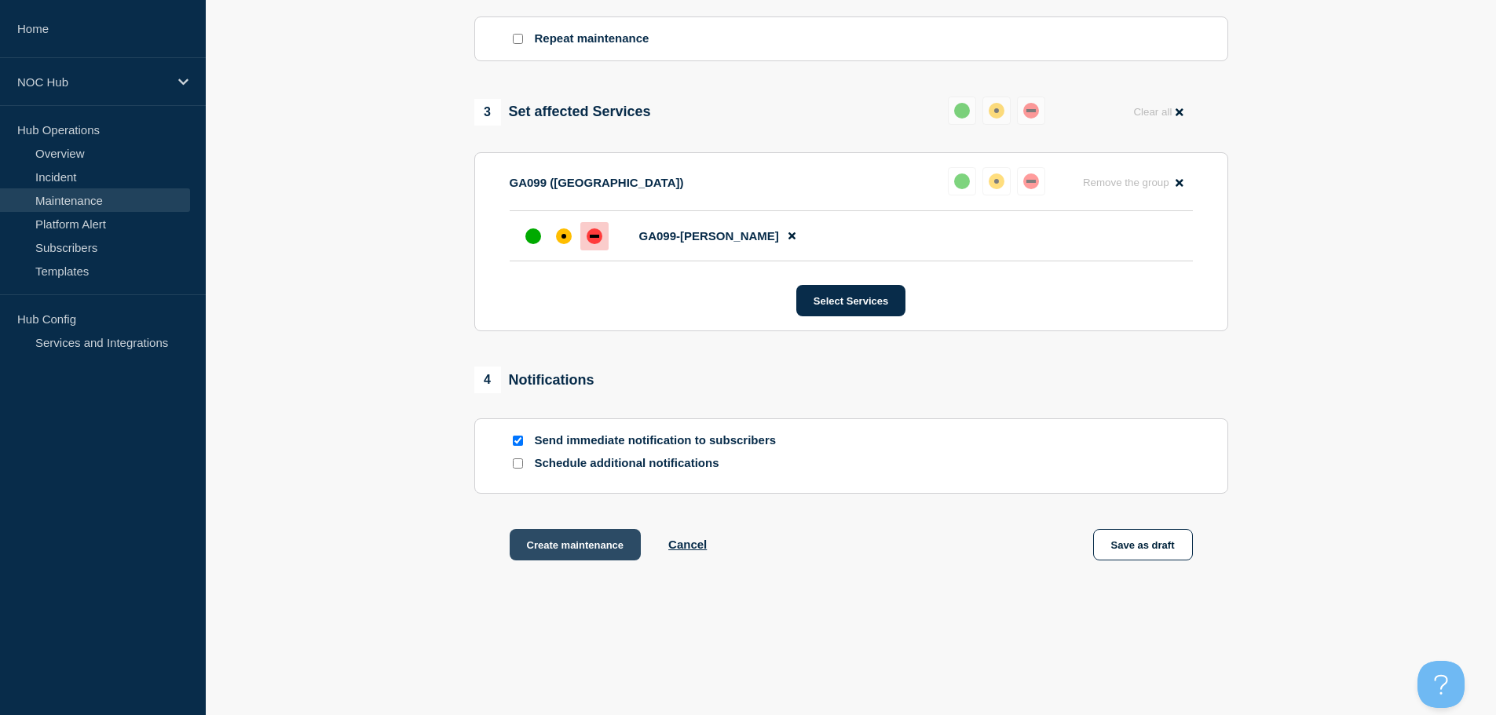
click at [559, 555] on button "Create maintenance" at bounding box center [576, 544] width 132 height 31
